Goal: Task Accomplishment & Management: Use online tool/utility

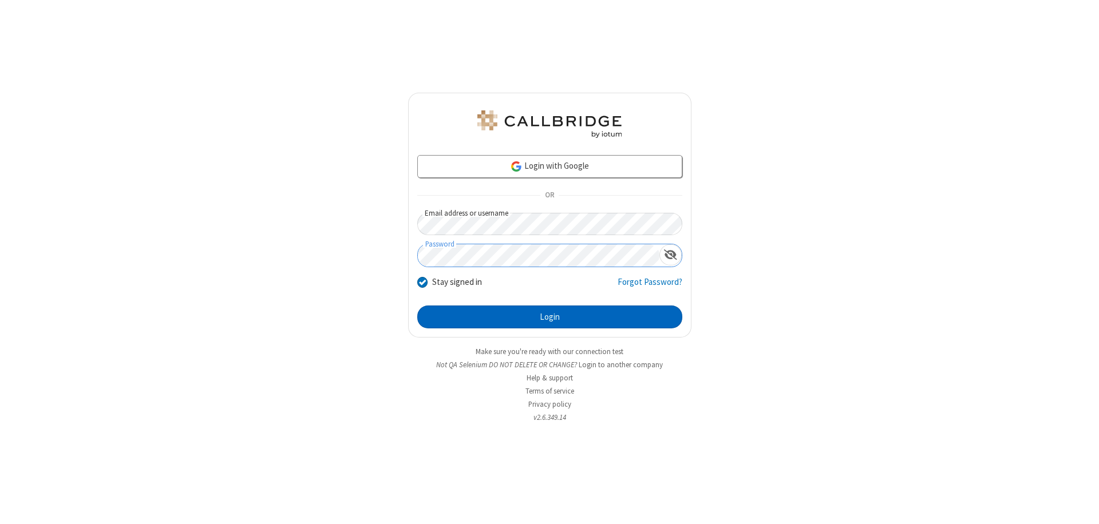
click at [549, 317] on button "Login" at bounding box center [549, 317] width 265 height 23
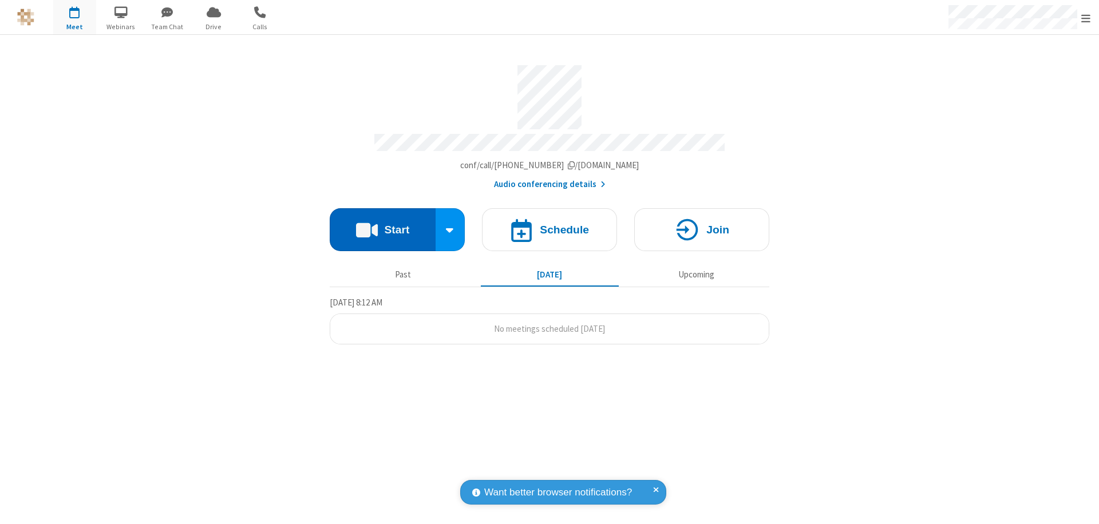
click at [382, 224] on button "Start" at bounding box center [383, 229] width 106 height 43
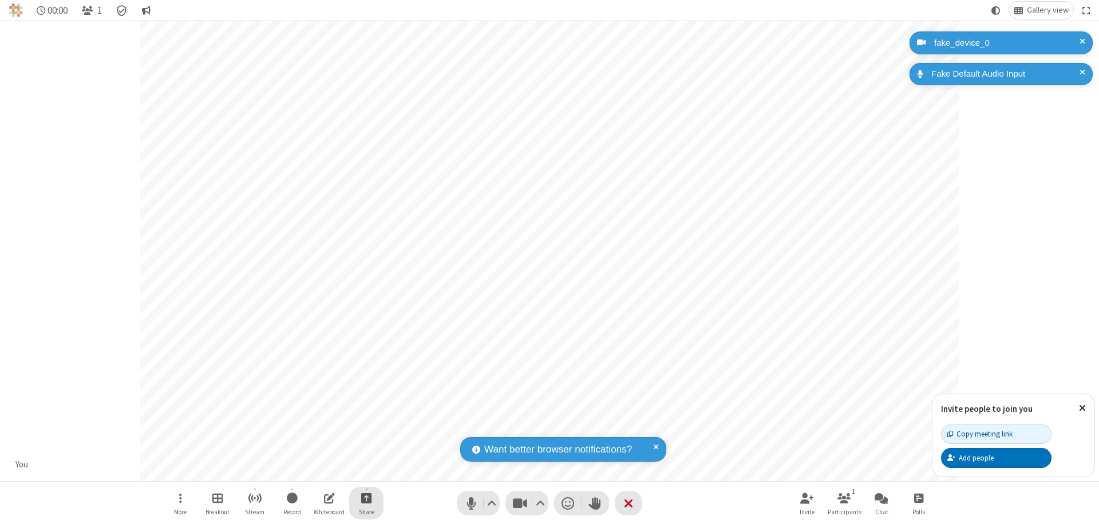
click at [366, 498] on span "Start sharing" at bounding box center [366, 498] width 11 height 14
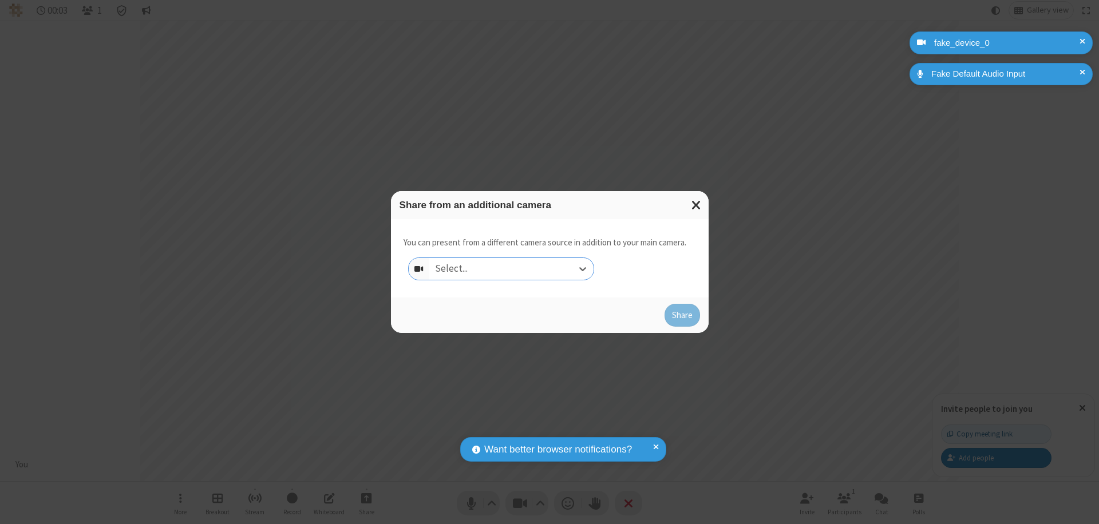
click at [511, 269] on div "Select..." at bounding box center [511, 269] width 164 height 22
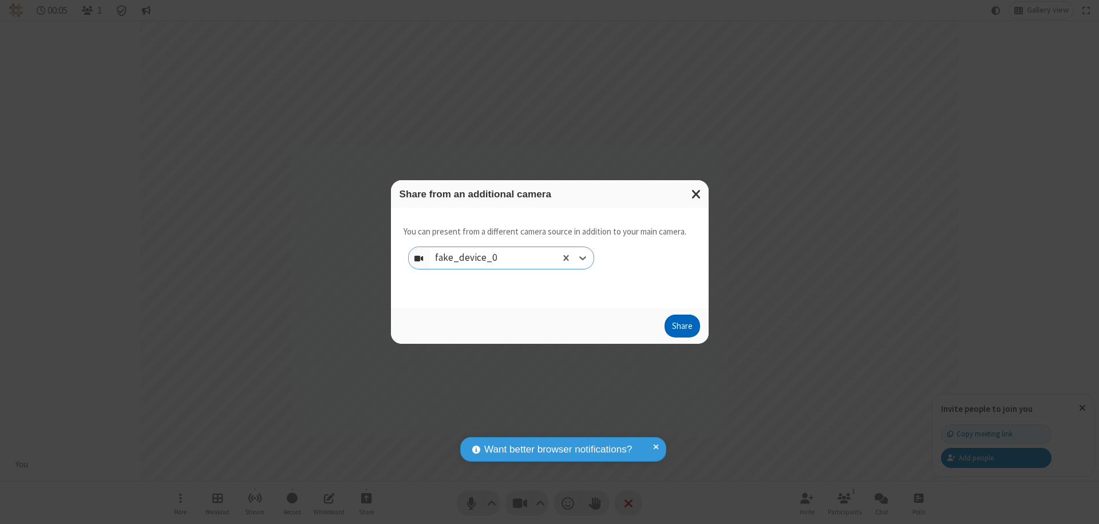
click at [682, 329] on button "Share" at bounding box center [681, 326] width 35 height 23
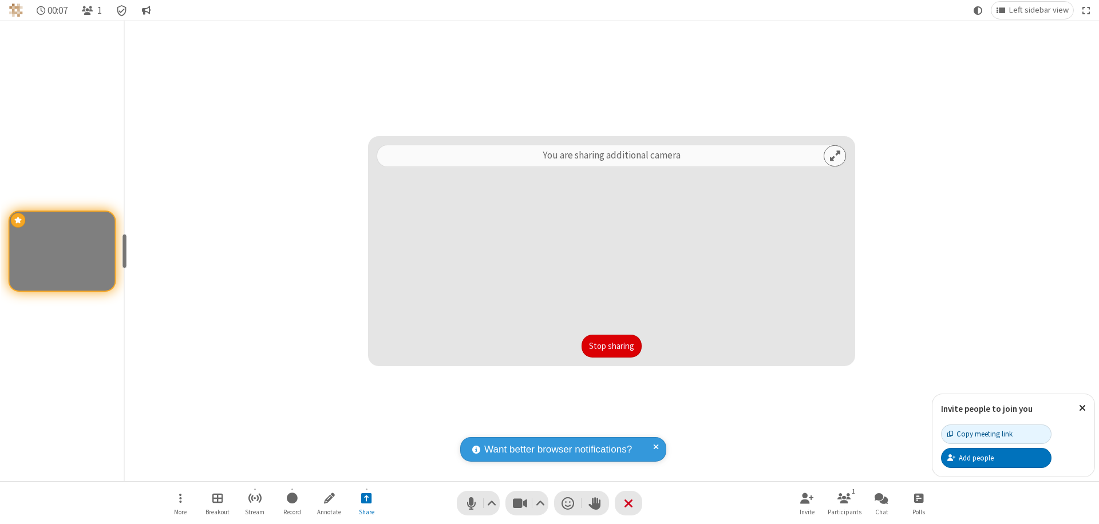
click at [611, 346] on button "Stop sharing" at bounding box center [611, 346] width 60 height 23
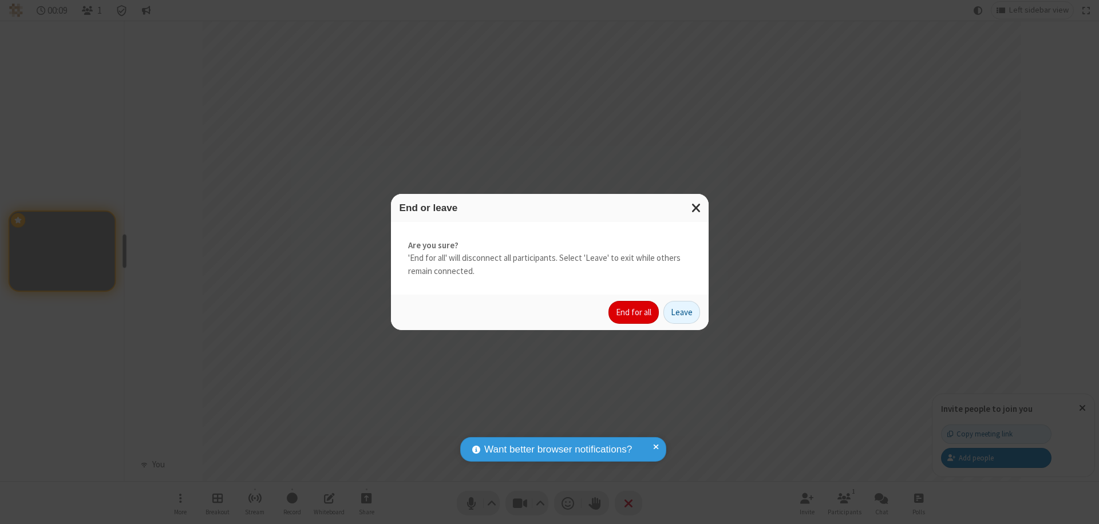
click at [634, 312] on button "End for all" at bounding box center [633, 312] width 50 height 23
